Goal: Find specific page/section: Find specific page/section

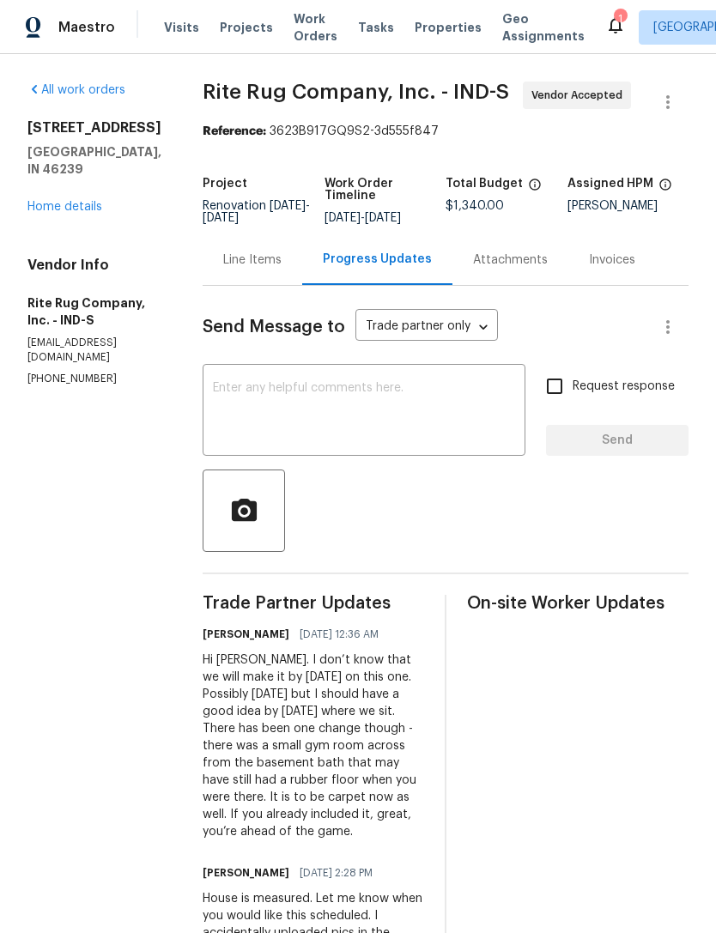
click at [414, 29] on span "Properties" at bounding box center [447, 27] width 67 height 17
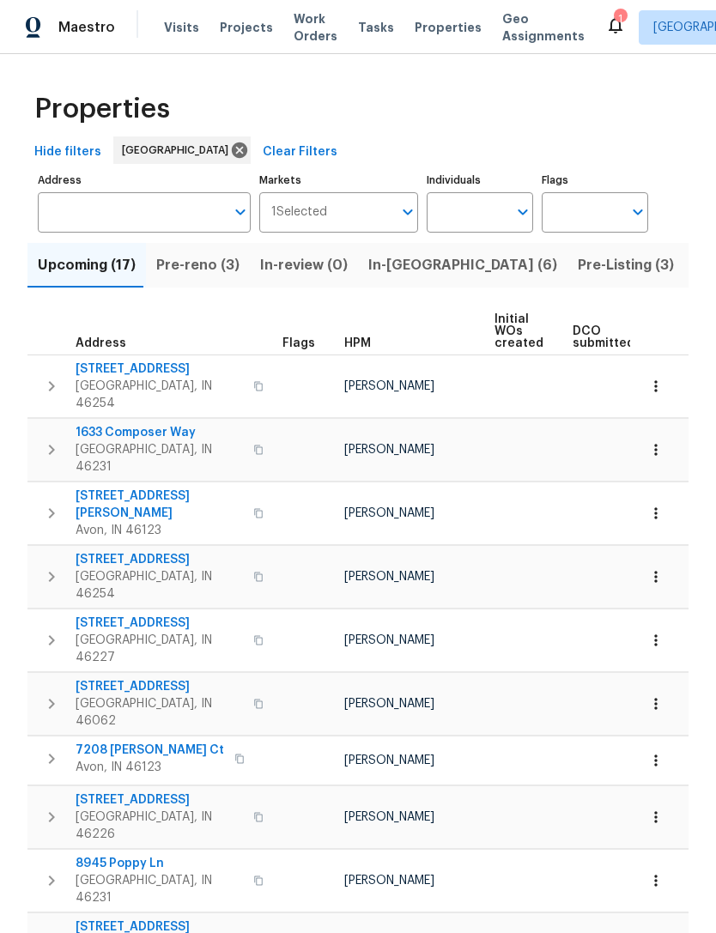
click at [195, 273] on span "Pre-reno (3)" at bounding box center [197, 265] width 83 height 24
